Goal: Navigation & Orientation: Find specific page/section

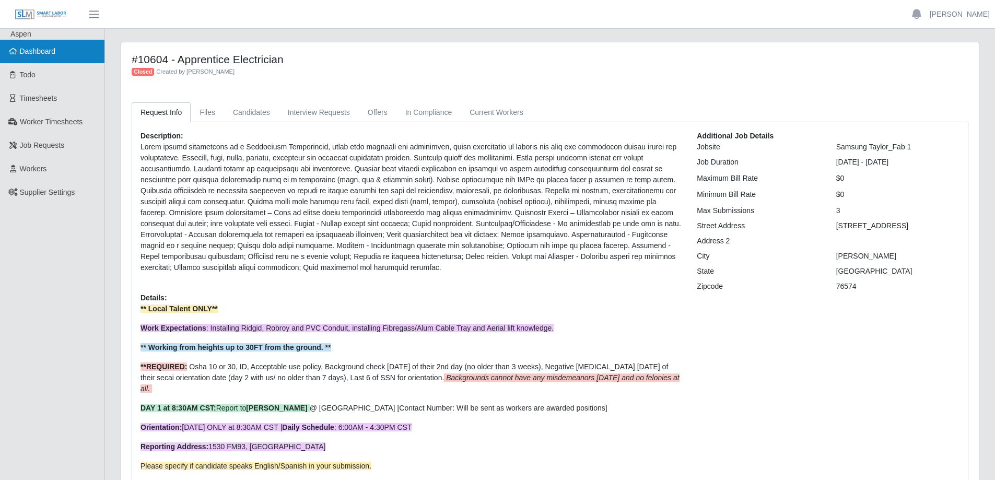
click at [39, 53] on span "Dashboard" at bounding box center [38, 51] width 36 height 8
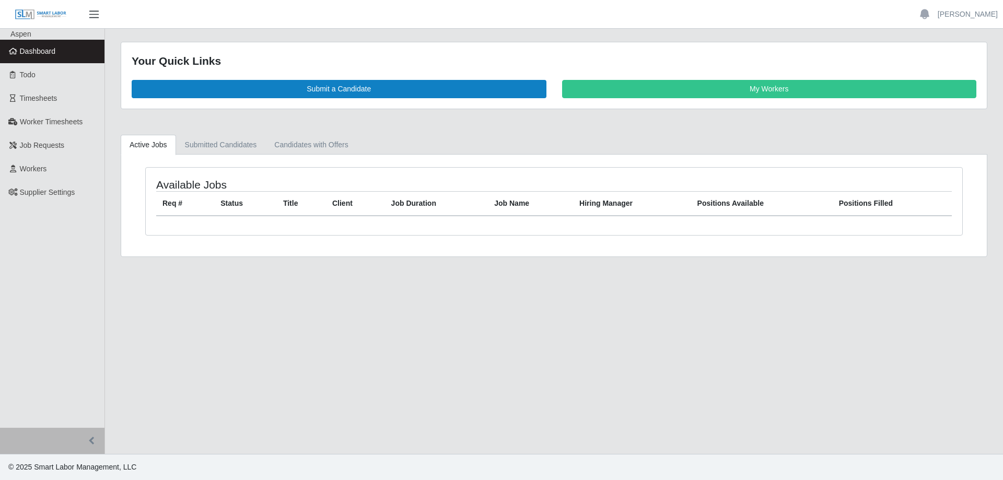
click at [100, 14] on span "button" at bounding box center [94, 14] width 14 height 12
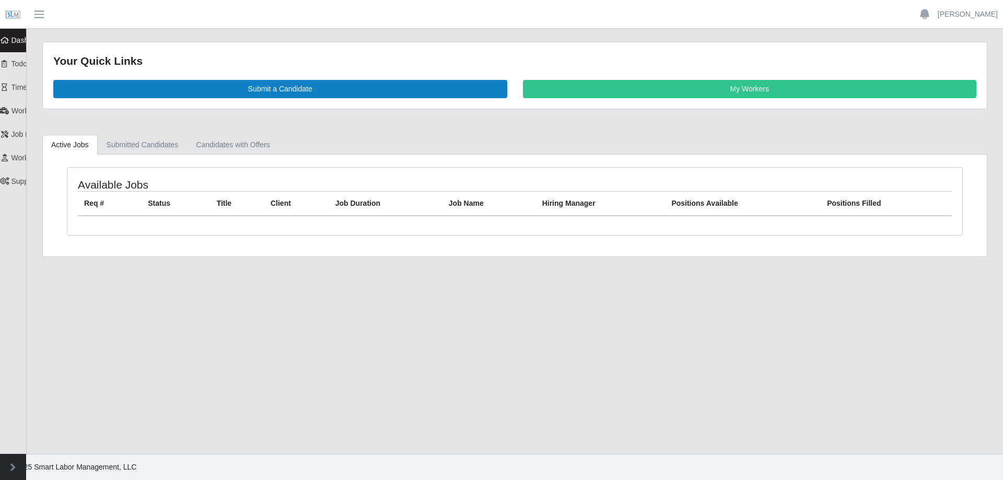
click at [177, 328] on main "Your Quick Links Submit a Candidate My Workers Active Jobs Submitted Candidates…" at bounding box center [515, 241] width 976 height 425
click at [21, 118] on link "Worker Timesheets" at bounding box center [65, 111] width 131 height 24
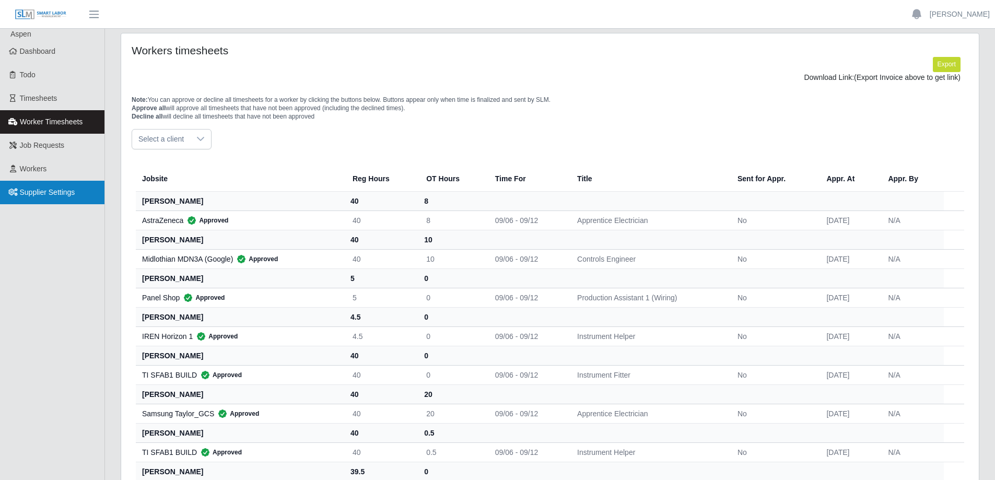
click at [41, 188] on span "Supplier Settings" at bounding box center [47, 192] width 55 height 8
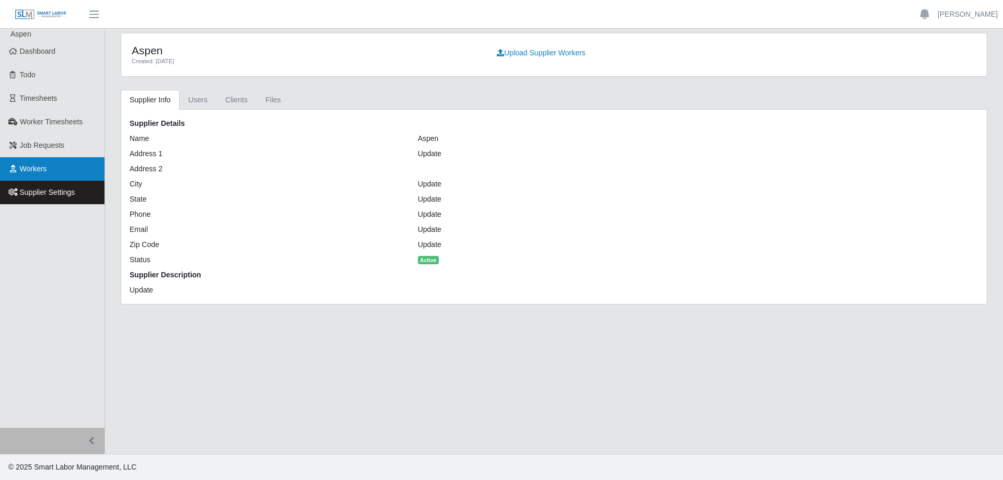
click at [47, 177] on link "Workers" at bounding box center [52, 169] width 104 height 24
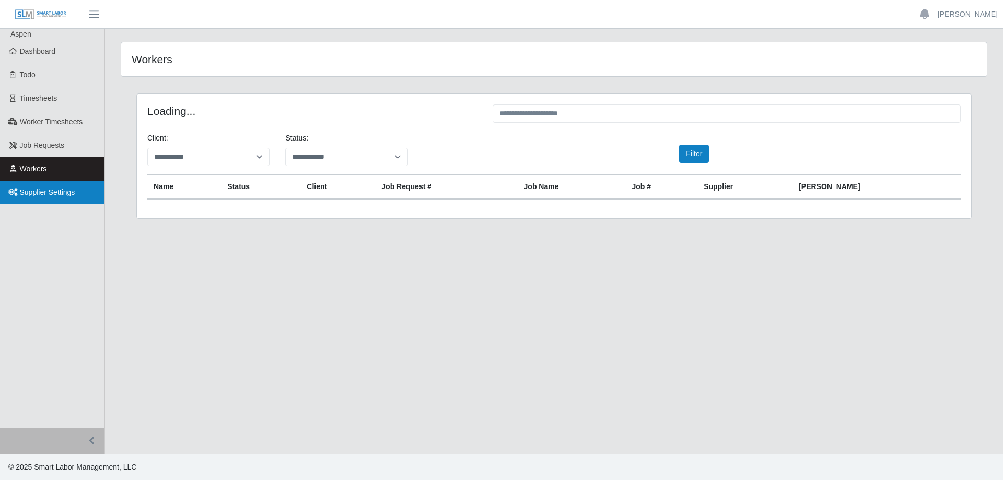
click at [52, 197] on link "Supplier Settings" at bounding box center [52, 193] width 104 height 24
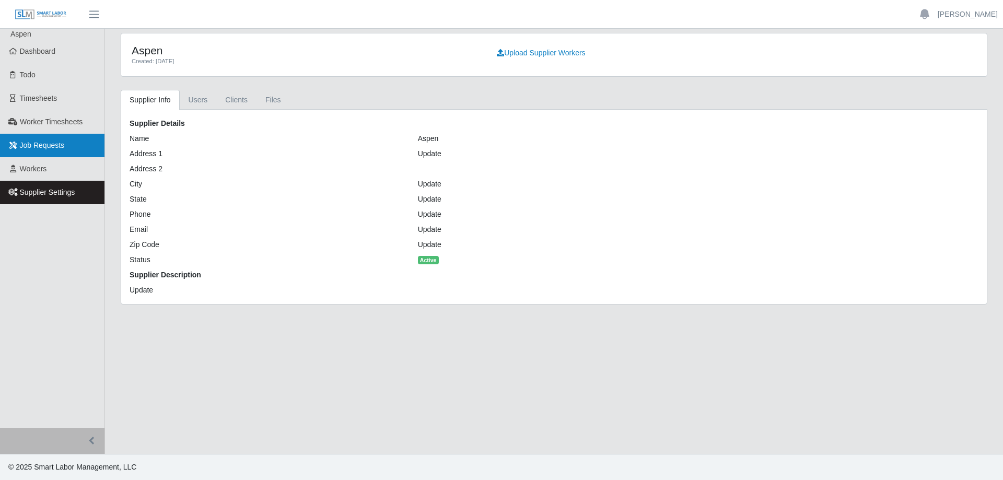
click at [61, 149] on span "Job Requests" at bounding box center [42, 145] width 45 height 8
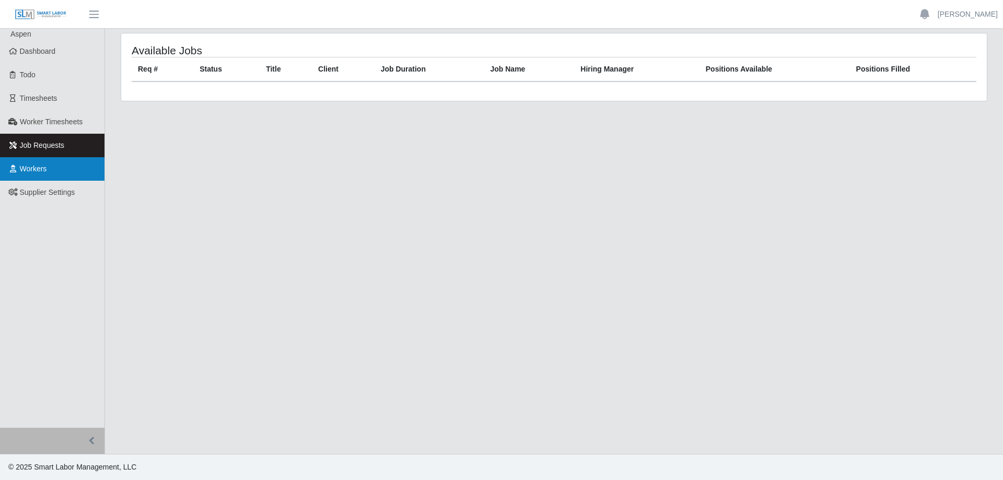
click at [55, 170] on link "Workers" at bounding box center [52, 169] width 104 height 24
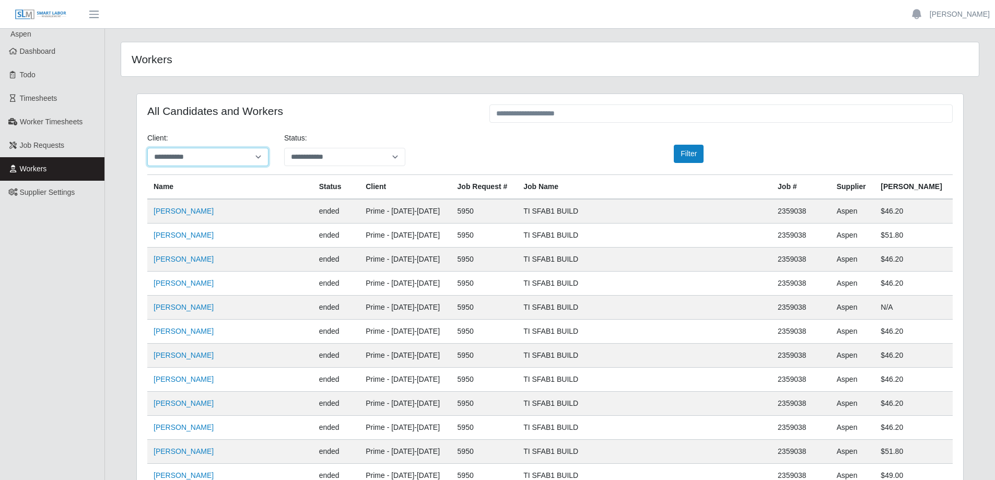
click at [257, 157] on select "**********" at bounding box center [207, 157] width 121 height 18
click at [99, 81] on link "Todo" at bounding box center [52, 75] width 104 height 24
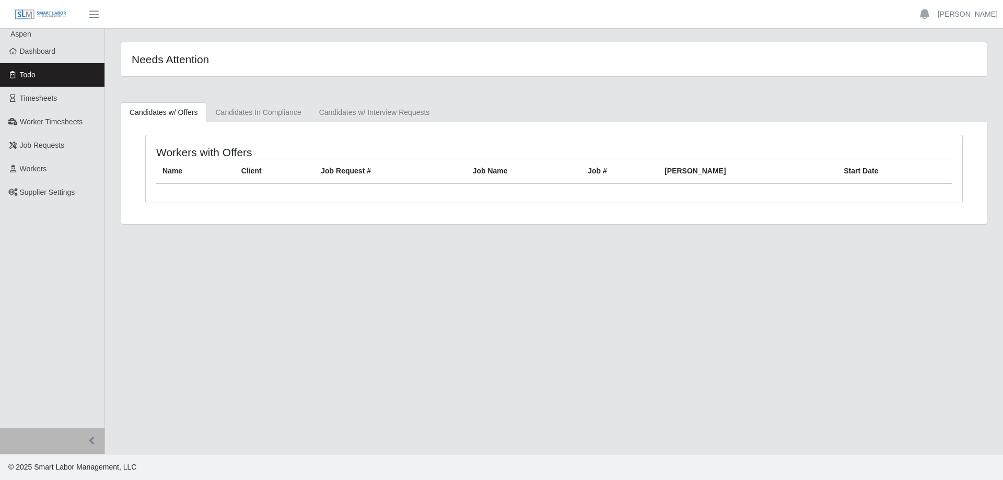
click at [28, 38] on span "Aspen" at bounding box center [20, 34] width 21 height 8
click at [26, 36] on span "Aspen" at bounding box center [20, 34] width 21 height 8
click at [92, 15] on span "button" at bounding box center [94, 14] width 14 height 12
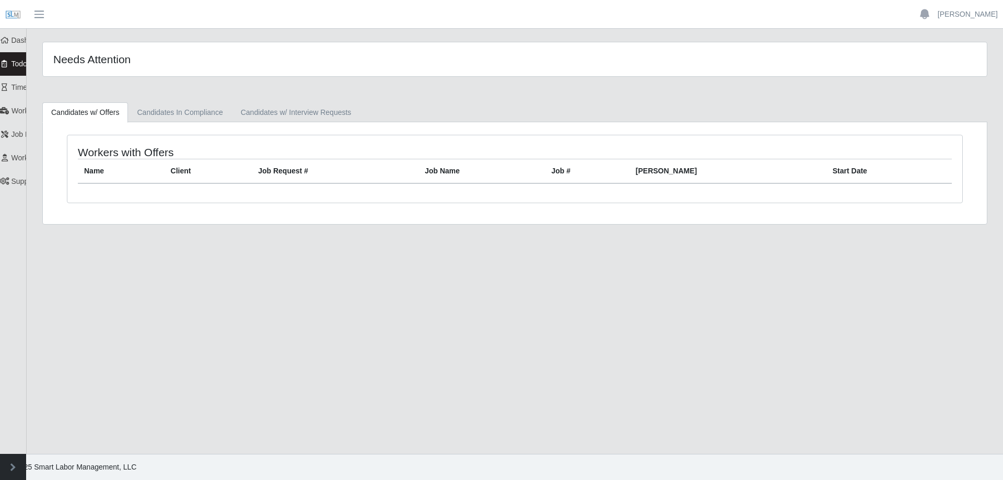
click at [92, 17] on header "Chris Salem Account Settings Logout" at bounding box center [501, 14] width 1003 height 29
click at [37, 21] on button "button" at bounding box center [39, 14] width 26 height 17
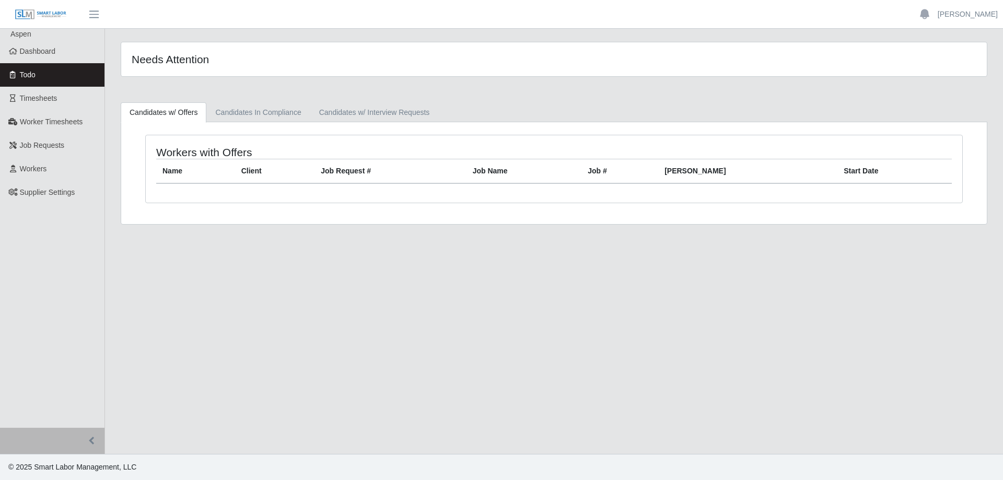
click at [33, 77] on span "Todo" at bounding box center [28, 75] width 16 height 8
